Goal: Find specific page/section: Find specific page/section

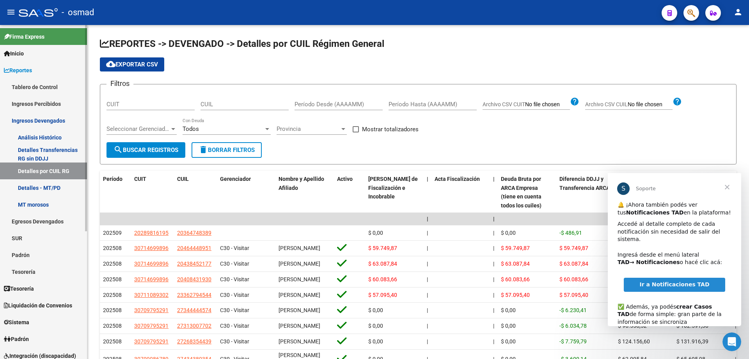
scroll to position [39, 0]
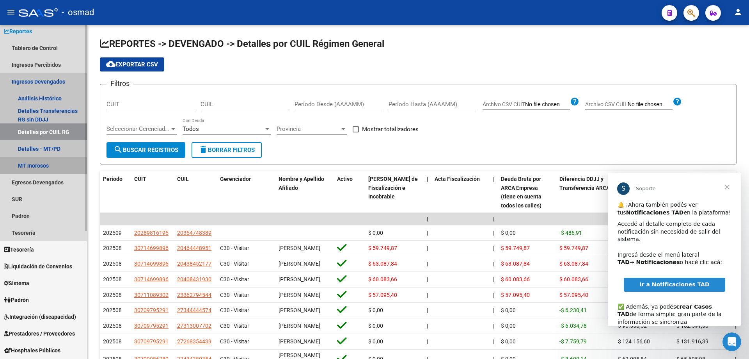
click at [29, 165] on link "MT morosos" at bounding box center [43, 165] width 87 height 17
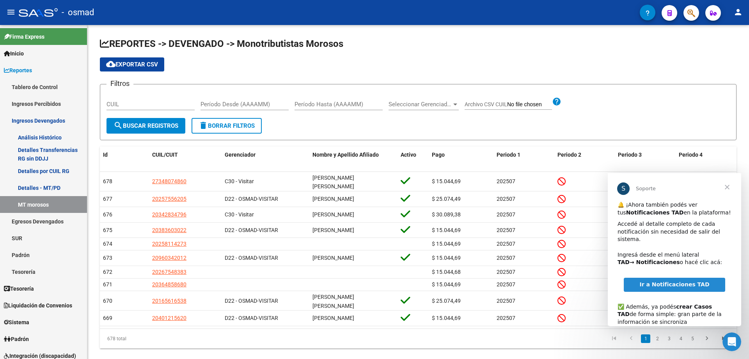
click at [729, 186] on span "Cerrar" at bounding box center [727, 187] width 28 height 28
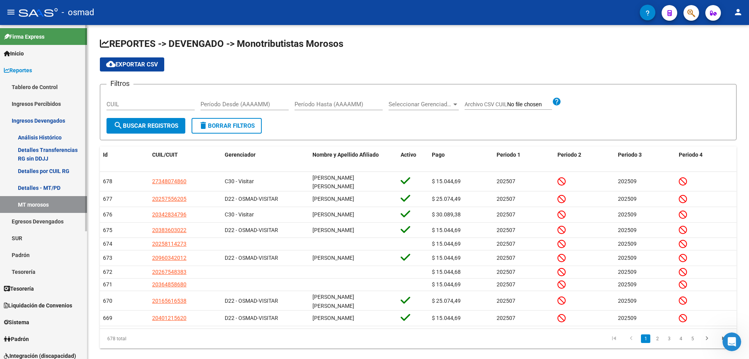
click at [18, 121] on link "Ingresos Devengados" at bounding box center [43, 120] width 87 height 17
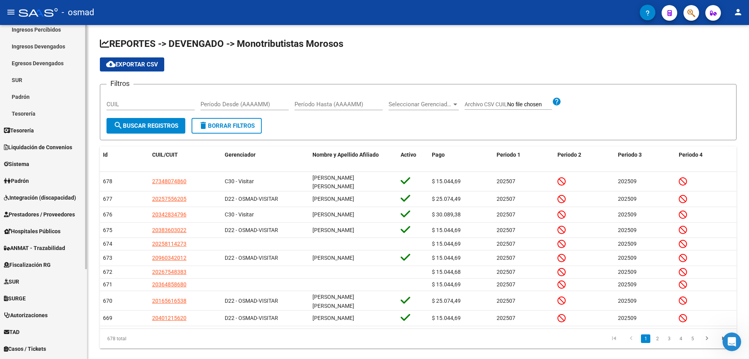
scroll to position [78, 0]
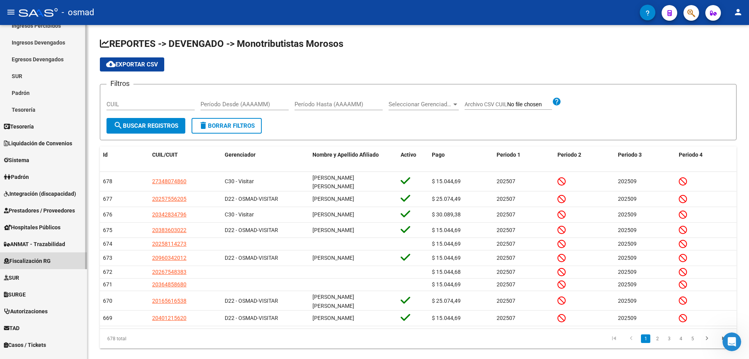
click at [41, 260] on span "Fiscalización RG" at bounding box center [27, 260] width 47 height 9
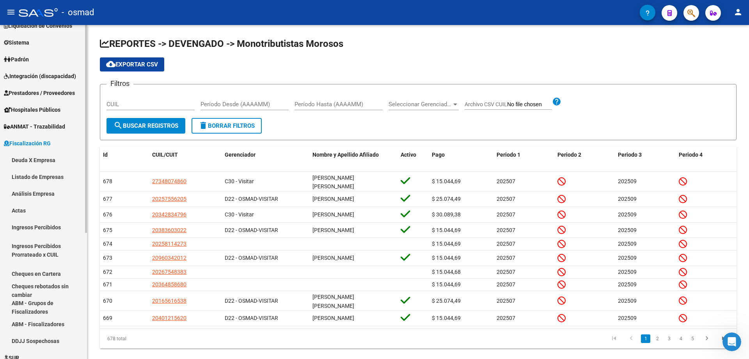
click at [43, 158] on link "Deuda X Empresa" at bounding box center [43, 159] width 87 height 17
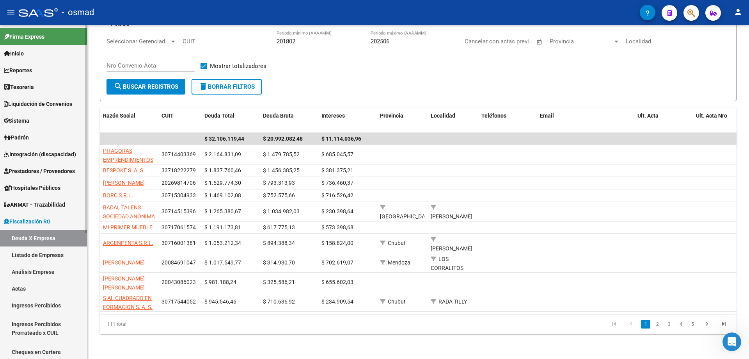
click at [17, 118] on span "Sistema" at bounding box center [16, 120] width 25 height 9
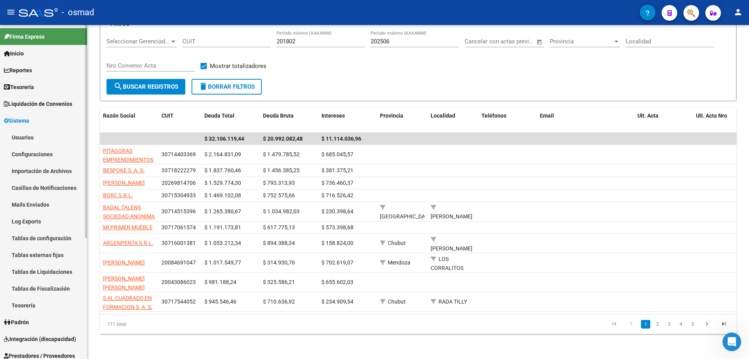
click at [28, 87] on span "Tesorería" at bounding box center [19, 87] width 30 height 9
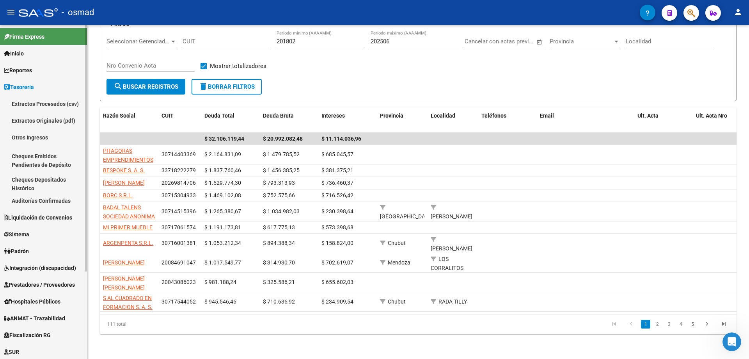
click at [25, 69] on span "Reportes" at bounding box center [18, 70] width 28 height 9
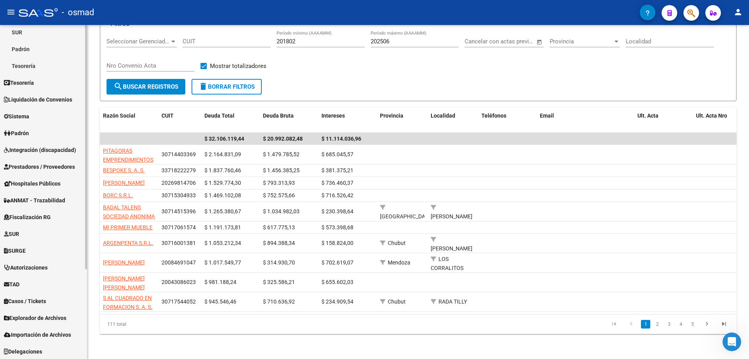
scroll to position [123, 0]
click at [33, 284] on link "TAD" at bounding box center [43, 283] width 87 height 17
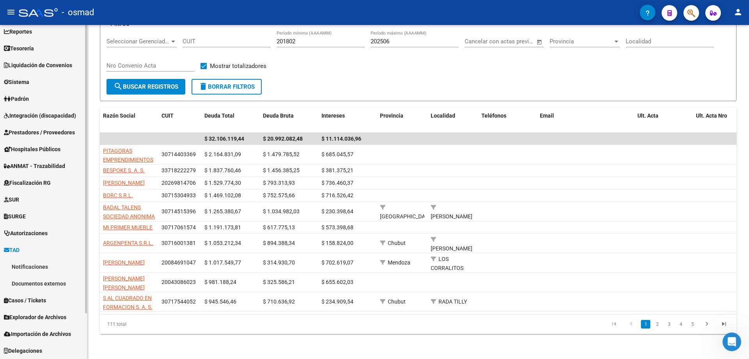
scroll to position [39, 0]
click at [37, 263] on link "Notificaciones" at bounding box center [43, 266] width 87 height 17
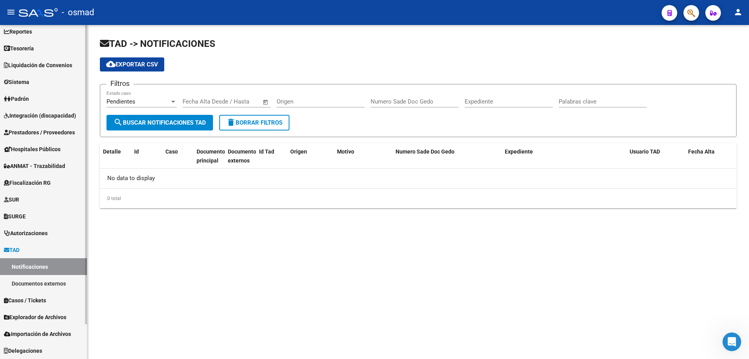
click at [36, 313] on span "Explorador de Archivos" at bounding box center [35, 317] width 62 height 9
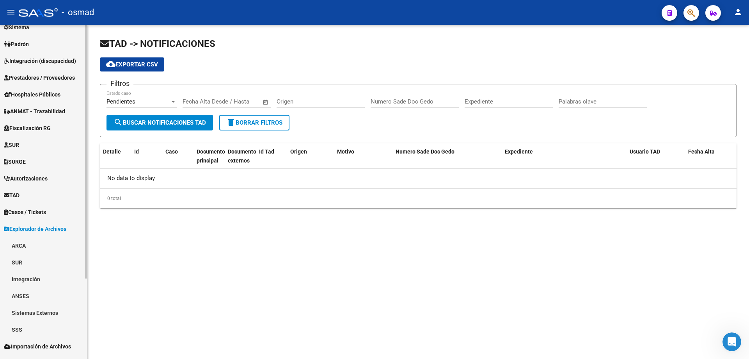
scroll to position [106, 0]
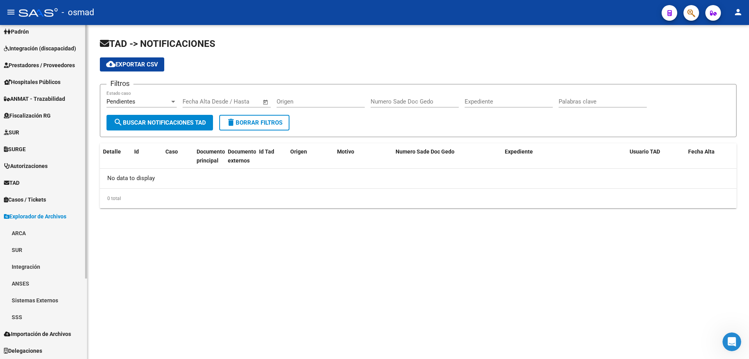
click at [21, 233] on link "ARCA" at bounding box center [43, 232] width 87 height 17
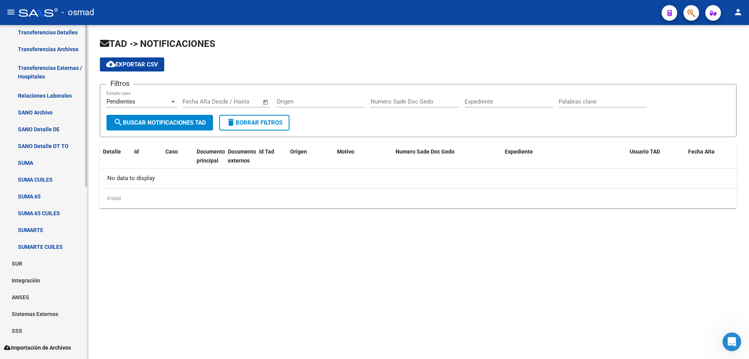
scroll to position [353, 0]
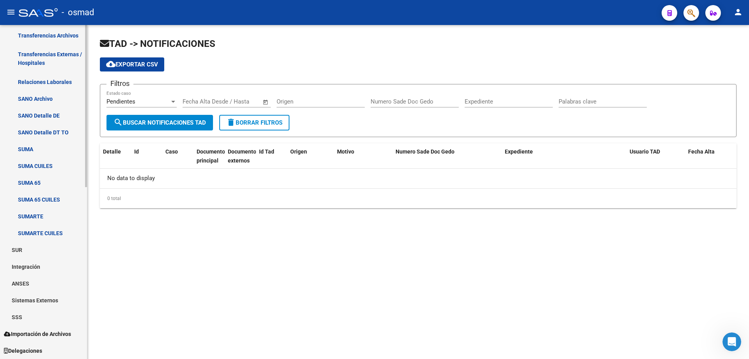
click at [28, 297] on link "Sistemas Externos" at bounding box center [43, 299] width 87 height 17
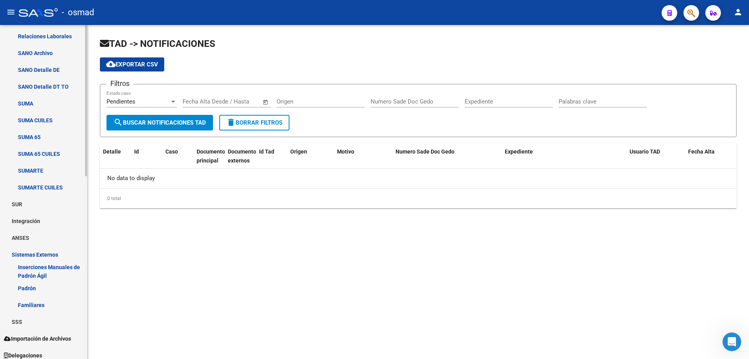
scroll to position [404, 0]
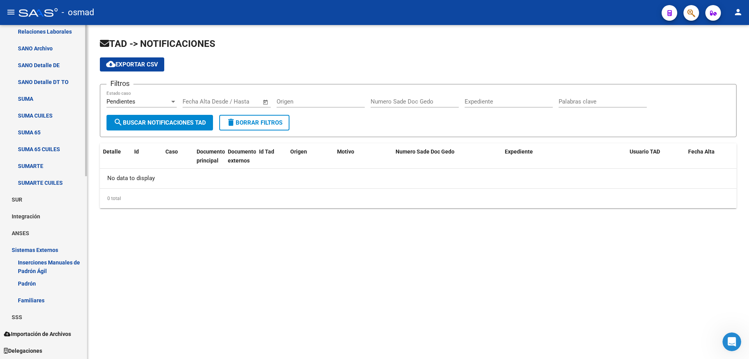
click at [41, 332] on span "Importación de Archivos" at bounding box center [37, 333] width 67 height 9
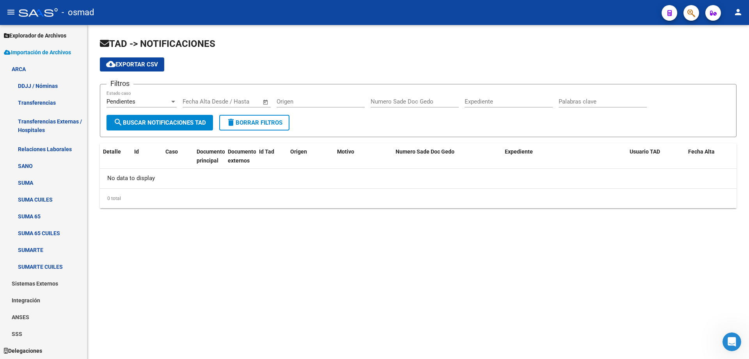
scroll to position [286, 0]
click at [10, 52] on icon at bounding box center [7, 52] width 7 height 5
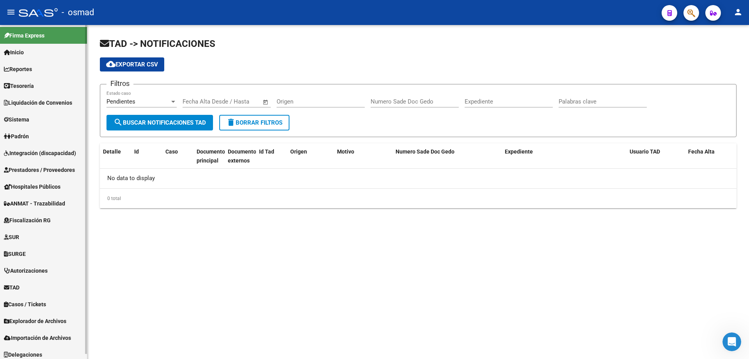
scroll to position [0, 0]
click at [21, 52] on span "Inicio" at bounding box center [14, 53] width 20 height 9
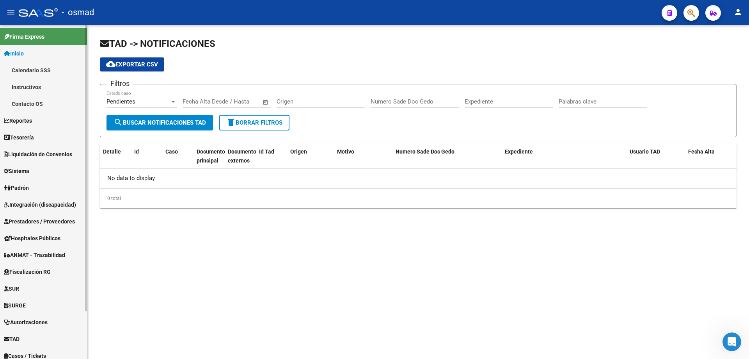
click at [28, 119] on span "Reportes" at bounding box center [18, 120] width 28 height 9
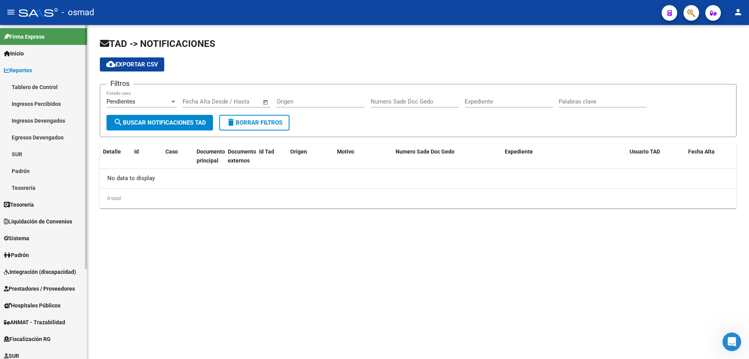
click at [38, 99] on link "Ingresos Percibidos" at bounding box center [43, 103] width 87 height 17
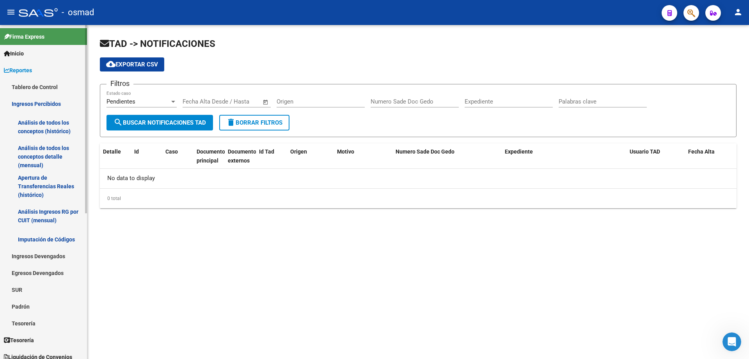
click at [23, 101] on link "Ingresos Percibidos" at bounding box center [43, 103] width 87 height 17
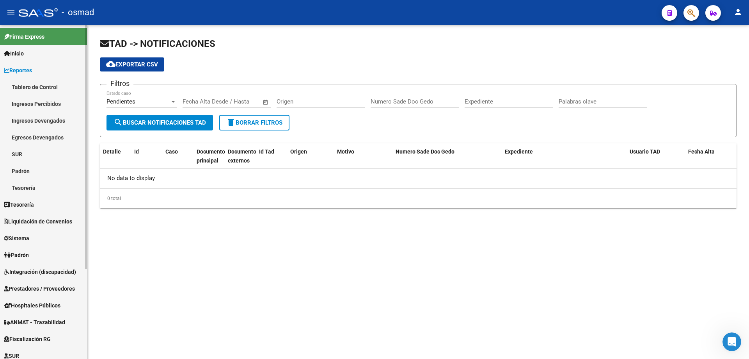
click at [27, 118] on link "Ingresos Devengados" at bounding box center [43, 120] width 87 height 17
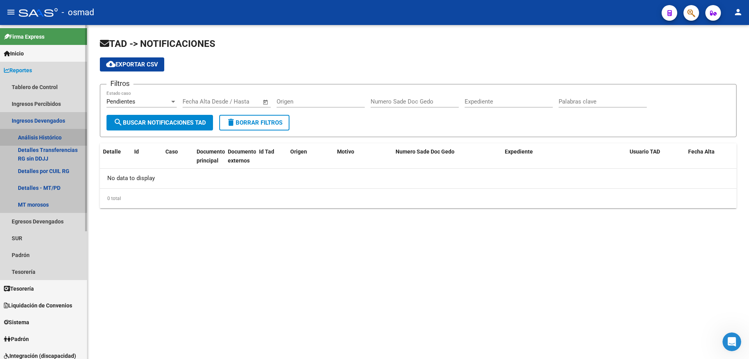
click at [40, 138] on link "Análisis Histórico" at bounding box center [43, 137] width 87 height 17
